Goal: Find contact information: Find contact information

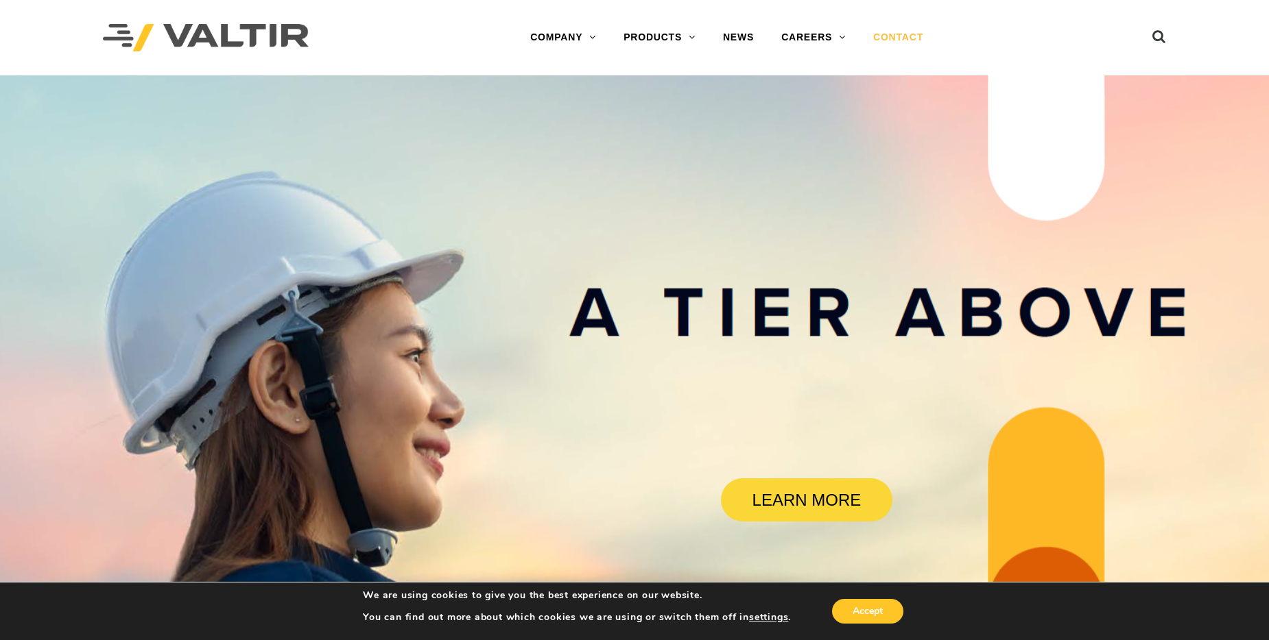
click at [895, 36] on link "CONTACT" at bounding box center [897, 37] width 77 height 27
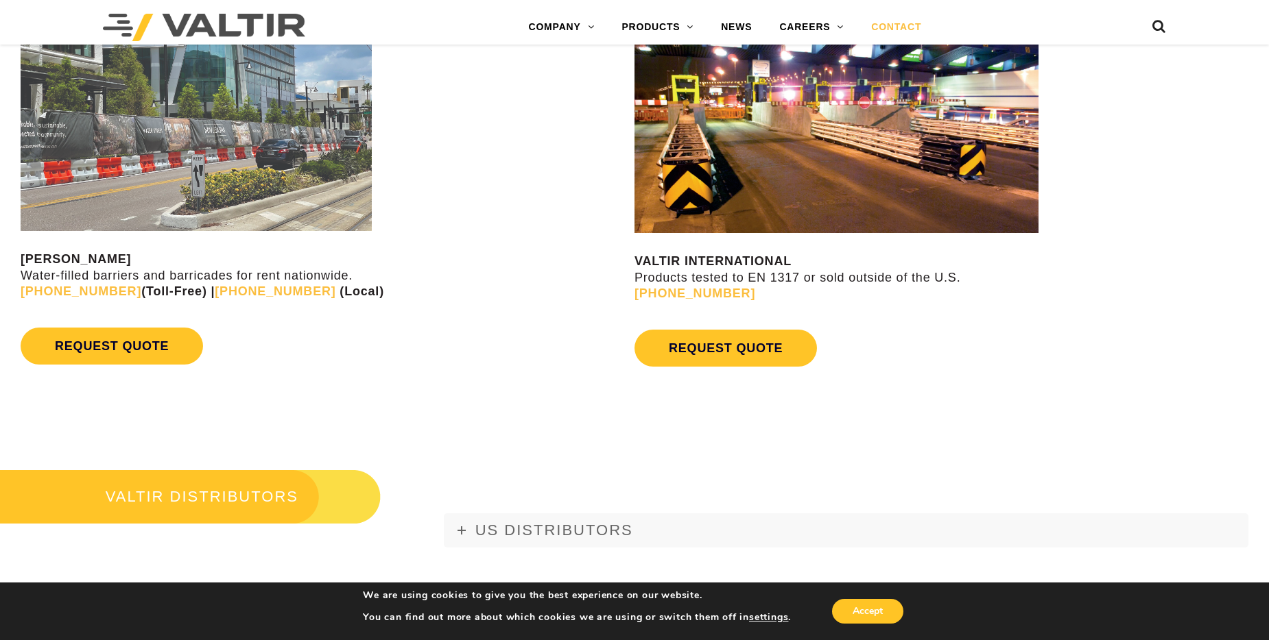
scroll to position [1166, 0]
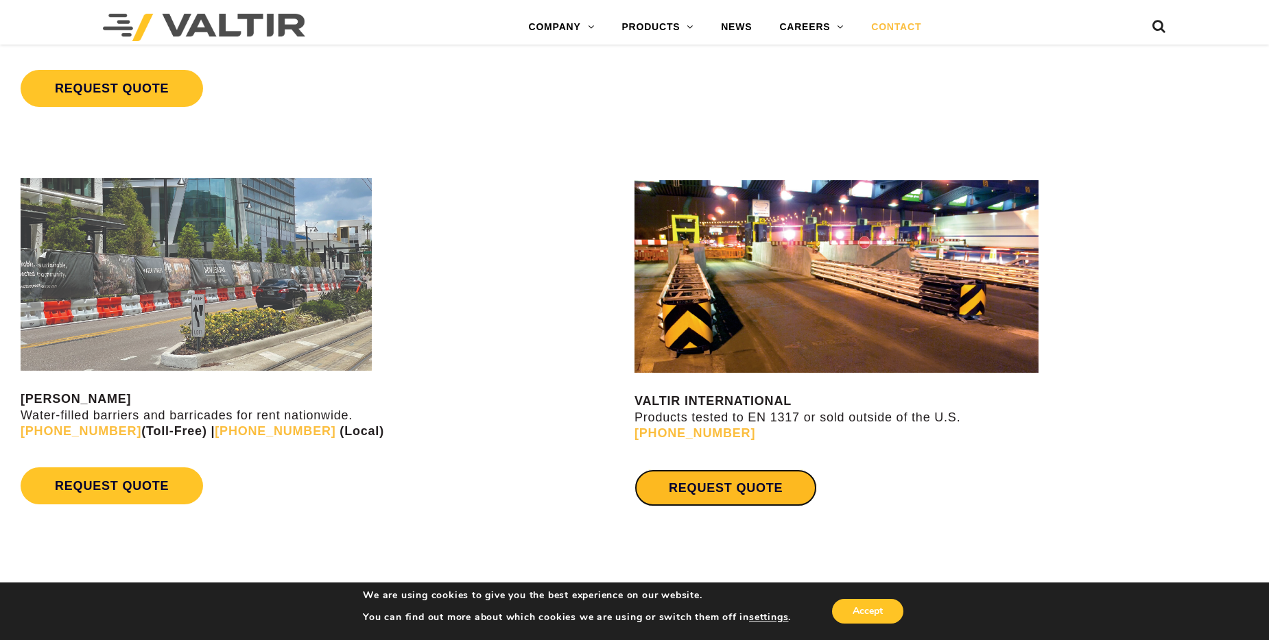
click at [706, 481] on link "REQUEST QUOTE" at bounding box center [725, 488] width 182 height 37
